Goal: Task Accomplishment & Management: Manage account settings

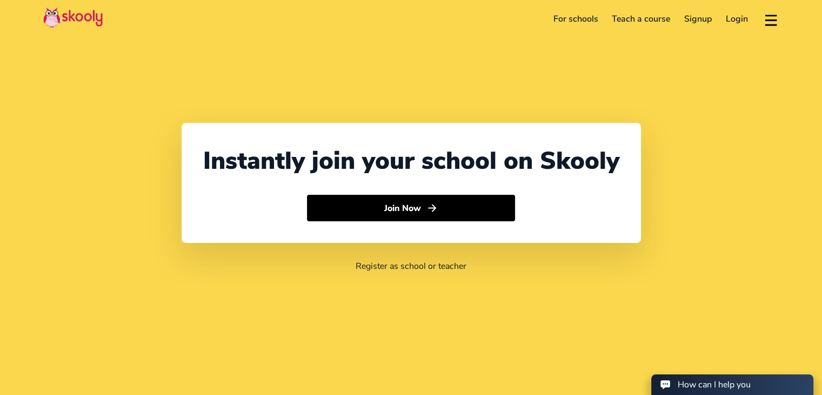
select select "91"
select select "[GEOGRAPHIC_DATA]"
select select "[GEOGRAPHIC_DATA]/[GEOGRAPHIC_DATA]"
select select "91"
select select "[GEOGRAPHIC_DATA]"
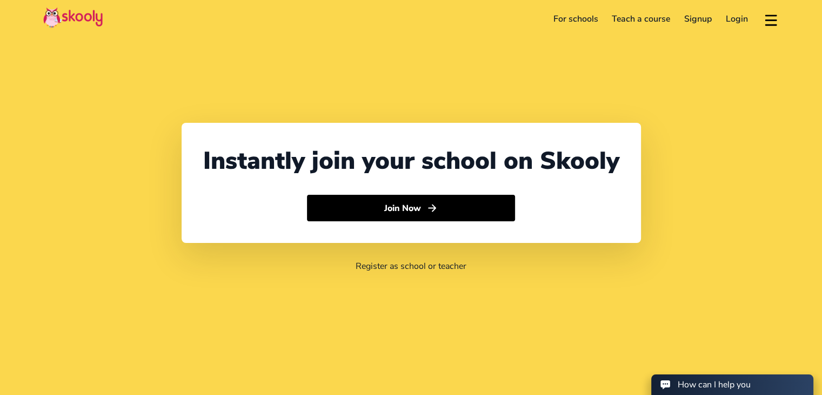
select select "[GEOGRAPHIC_DATA]/[GEOGRAPHIC_DATA]"
click at [727, 21] on link "Login" at bounding box center [737, 18] width 36 height 17
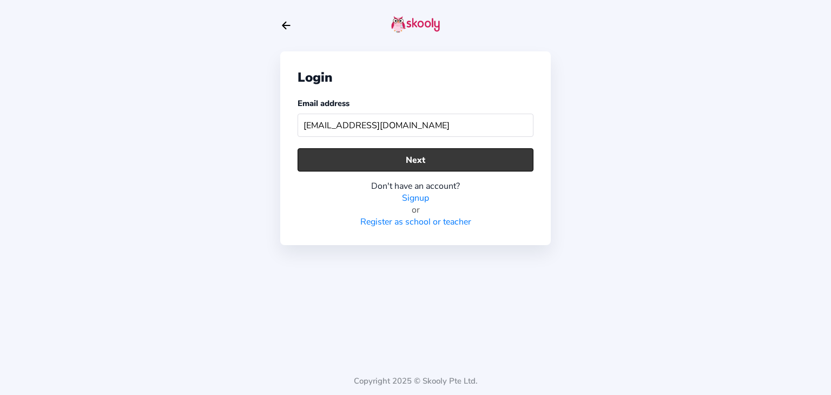
type input "[EMAIL_ADDRESS][DOMAIN_NAME]"
click at [350, 164] on button "Next" at bounding box center [415, 159] width 236 height 23
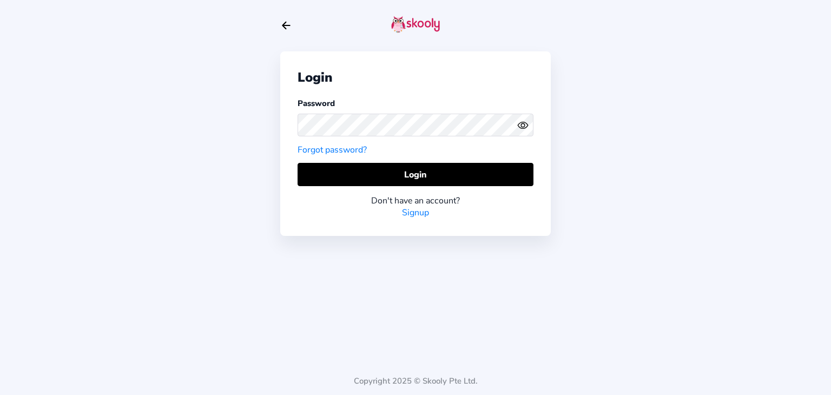
click at [344, 150] on link "Forgot password?" at bounding box center [331, 150] width 69 height 12
click at [518, 124] on icon "eye outline" at bounding box center [522, 125] width 10 height 6
click at [132, 94] on div "Login Password Forgot password? Login Don't have an account? Signup Copyright 2…" at bounding box center [415, 197] width 831 height 395
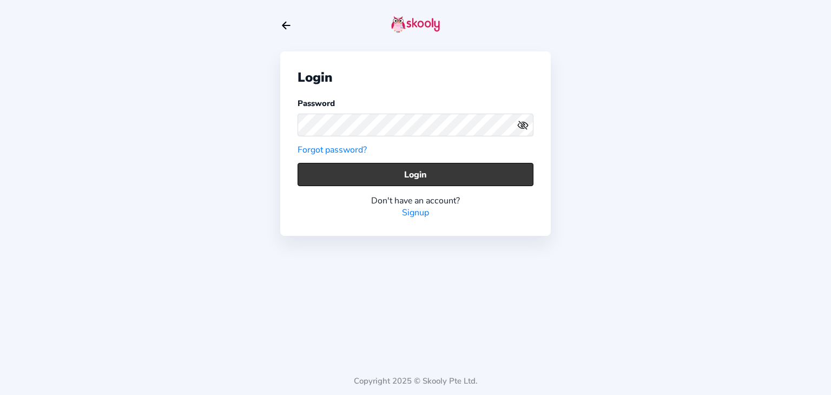
click at [389, 180] on button "Login" at bounding box center [415, 174] width 236 height 23
